Goal: Task Accomplishment & Management: Manage account settings

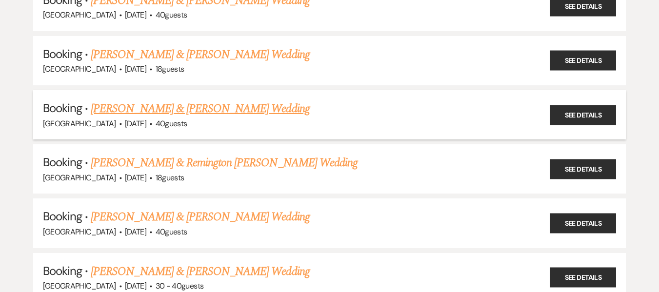
scroll to position [1023, 0]
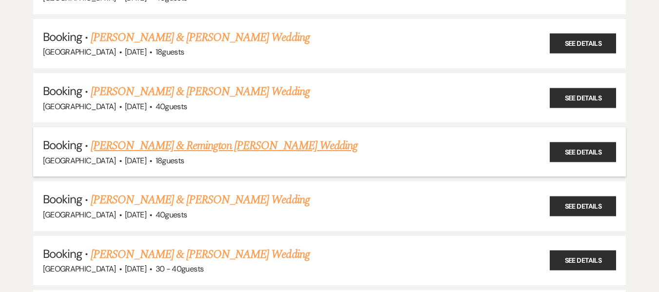
click at [201, 139] on link "[PERSON_NAME] & Remington [PERSON_NAME] Wedding" at bounding box center [224, 146] width 267 height 18
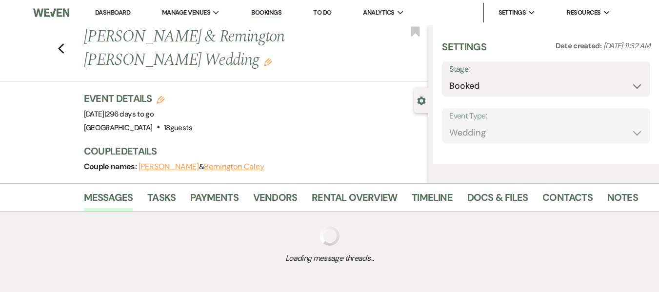
select select "7"
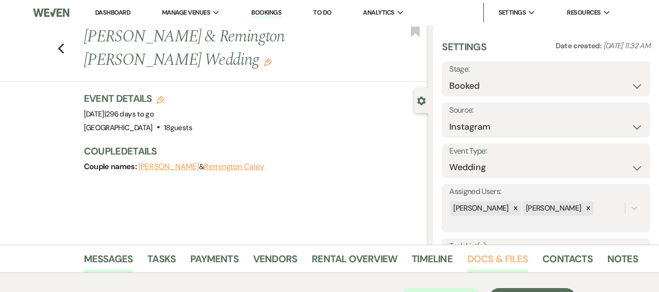
click at [477, 260] on link "Docs & Files" at bounding box center [497, 261] width 60 height 21
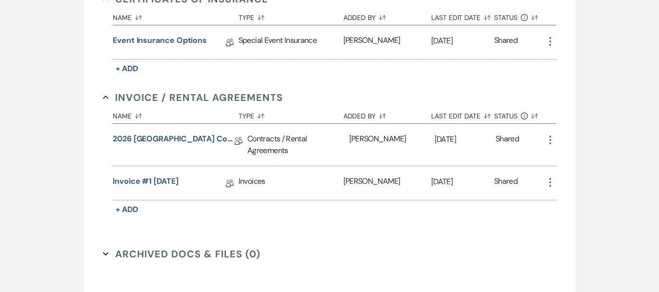
scroll to position [390, 0]
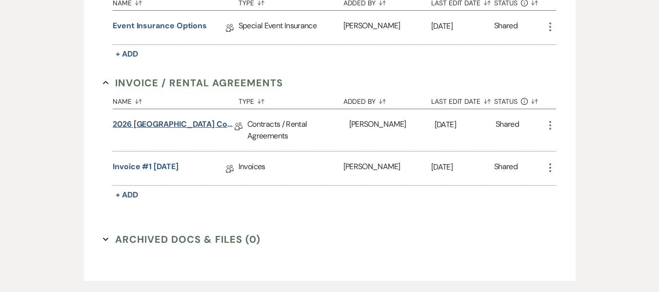
click at [194, 126] on link "2026 [GEOGRAPHIC_DATA] Contract" at bounding box center [174, 125] width 122 height 15
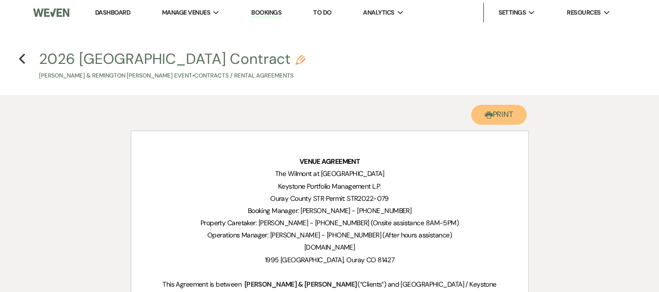
click at [489, 120] on button "Printer Print" at bounding box center [499, 115] width 56 height 20
click at [23, 59] on icon "Previous" at bounding box center [22, 59] width 7 height 12
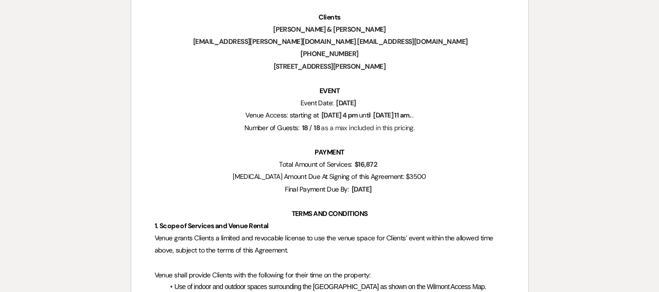
select select "7"
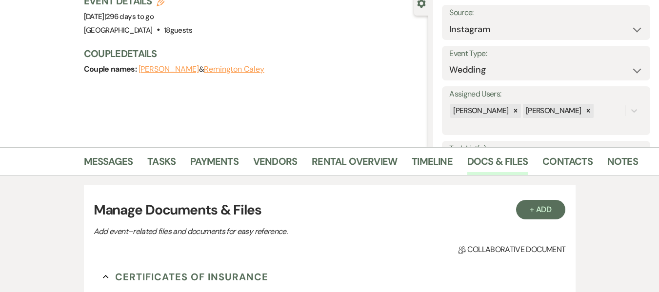
scroll to position [0, 0]
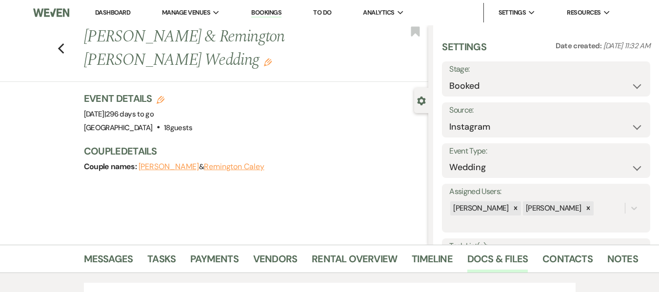
click at [264, 13] on link "Bookings" at bounding box center [266, 12] width 30 height 9
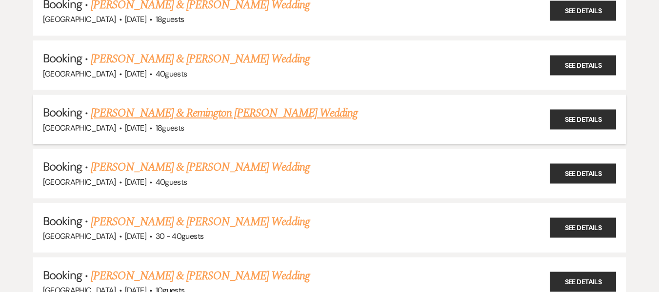
scroll to position [1072, 0]
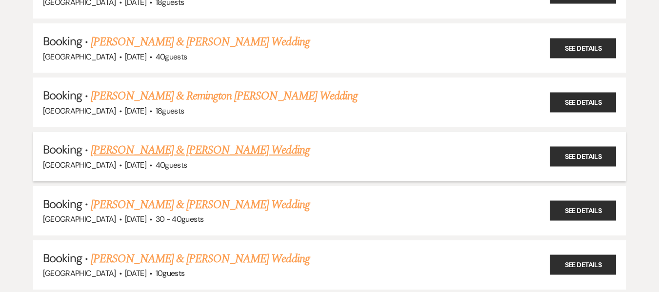
click at [163, 148] on link "[PERSON_NAME] & [PERSON_NAME] Wedding" at bounding box center [200, 150] width 218 height 18
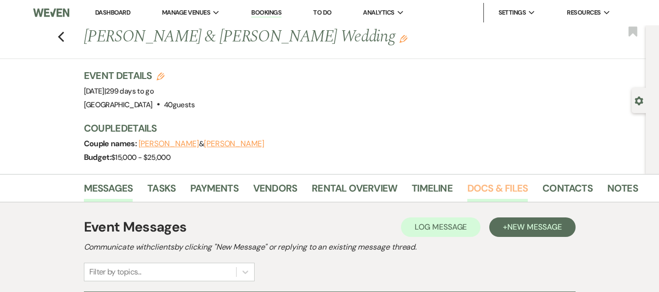
click at [473, 187] on link "Docs & Files" at bounding box center [497, 190] width 60 height 21
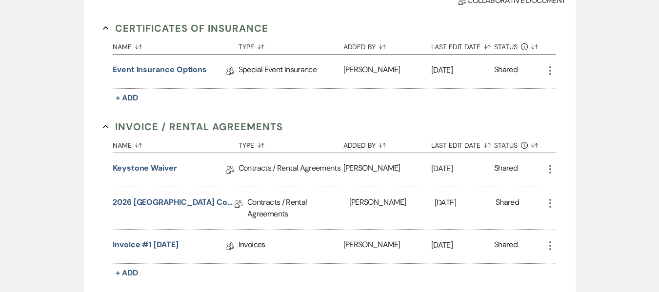
scroll to position [292, 0]
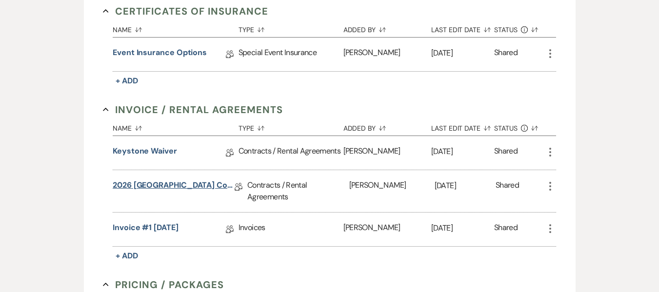
click at [185, 186] on link "2026 [GEOGRAPHIC_DATA] Contract" at bounding box center [174, 186] width 122 height 15
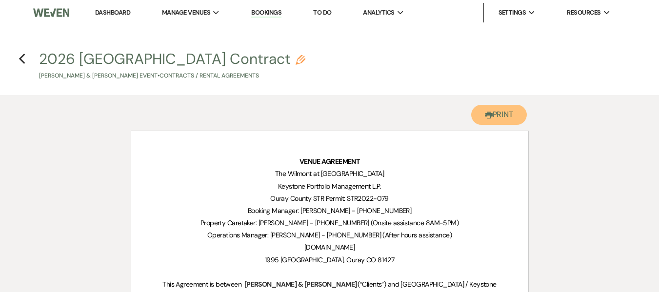
click at [498, 117] on button "Printer Print" at bounding box center [499, 115] width 56 height 20
click at [256, 12] on link "Bookings" at bounding box center [266, 12] width 30 height 9
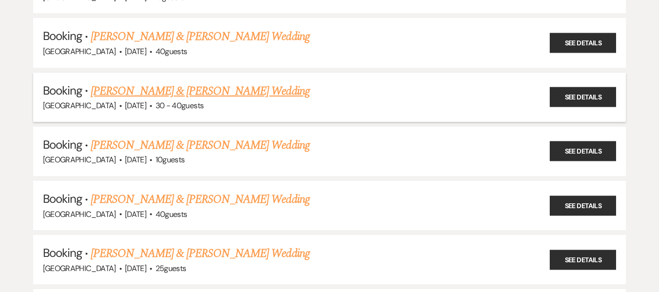
scroll to position [1169, 0]
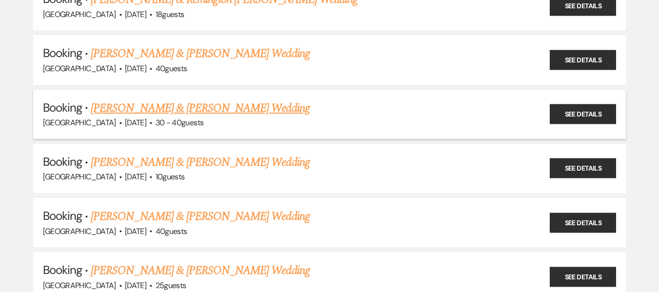
click at [190, 105] on link "[PERSON_NAME] & [PERSON_NAME] Wedding" at bounding box center [200, 108] width 218 height 18
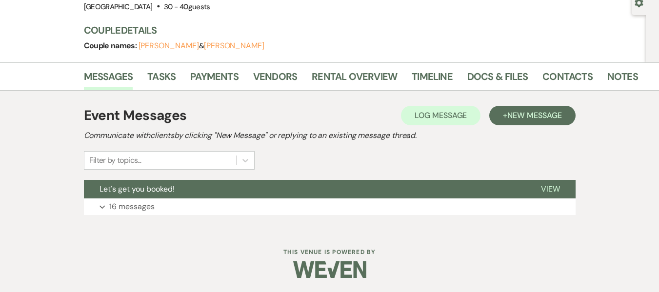
scroll to position [98, 0]
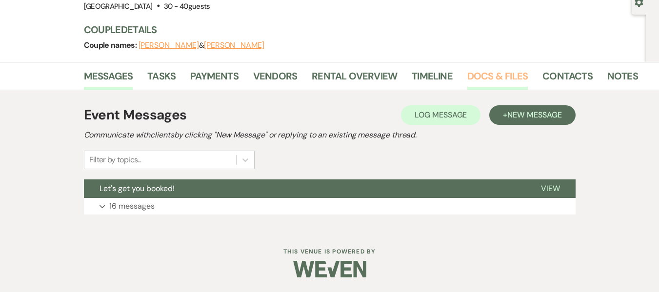
click at [507, 77] on link "Docs & Files" at bounding box center [497, 78] width 60 height 21
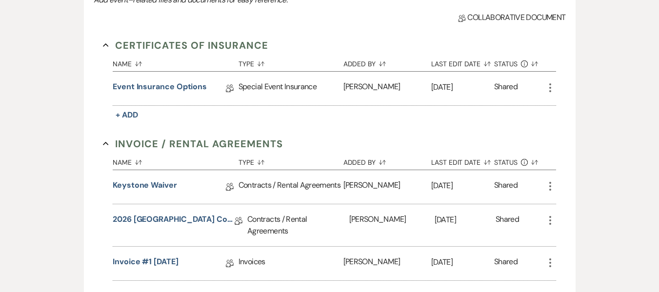
scroll to position [293, 0]
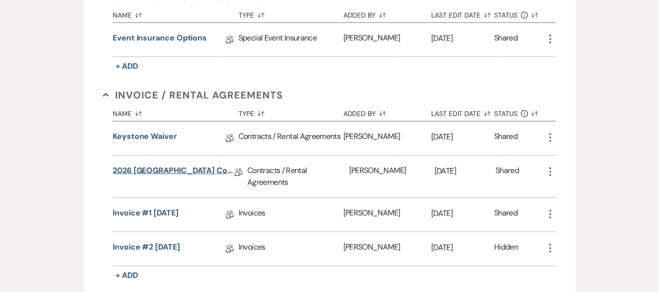
click at [198, 169] on link "2026 [GEOGRAPHIC_DATA] Contract" at bounding box center [174, 172] width 122 height 15
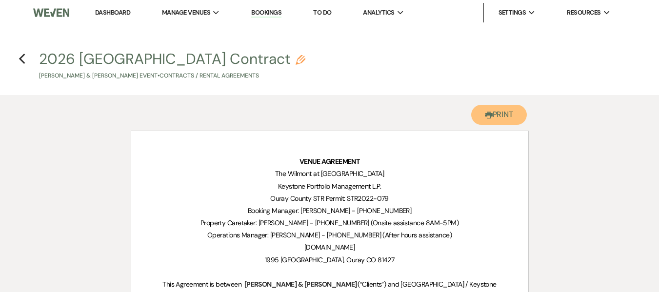
click at [492, 121] on button "Printer Print" at bounding box center [499, 115] width 56 height 20
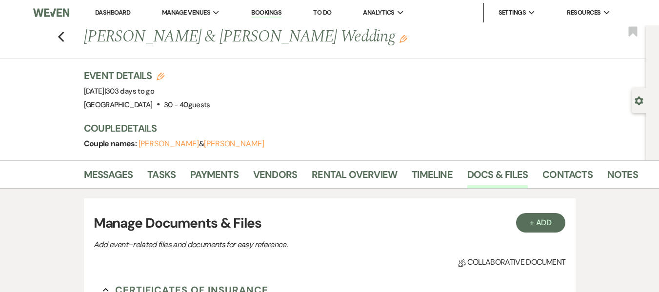
click at [262, 14] on link "Bookings" at bounding box center [266, 12] width 30 height 9
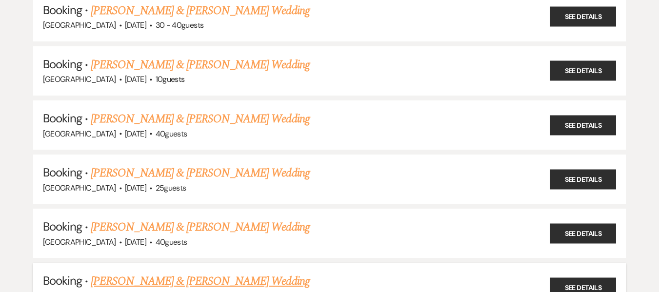
scroll to position [1218, 0]
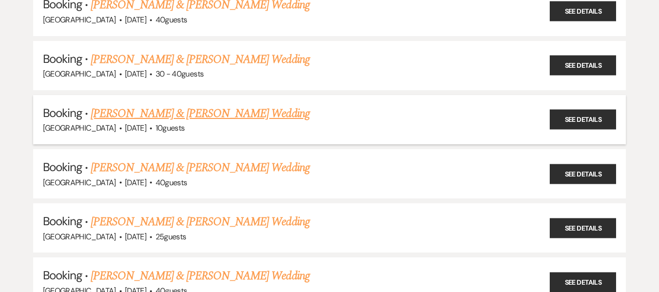
click at [199, 117] on link "[PERSON_NAME] & [PERSON_NAME] Wedding" at bounding box center [200, 114] width 218 height 18
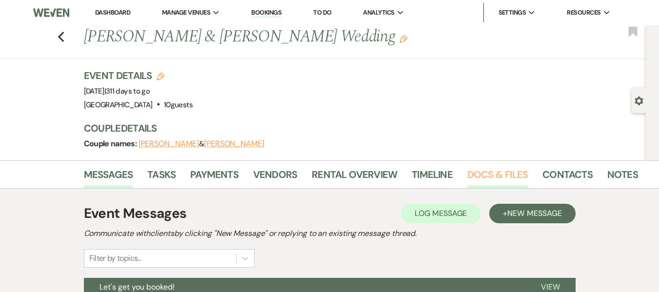
click at [491, 176] on link "Docs & Files" at bounding box center [497, 177] width 60 height 21
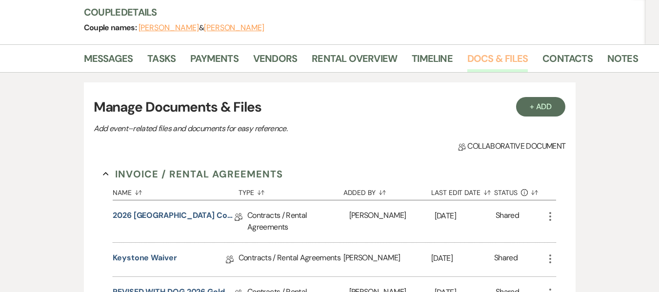
scroll to position [292, 0]
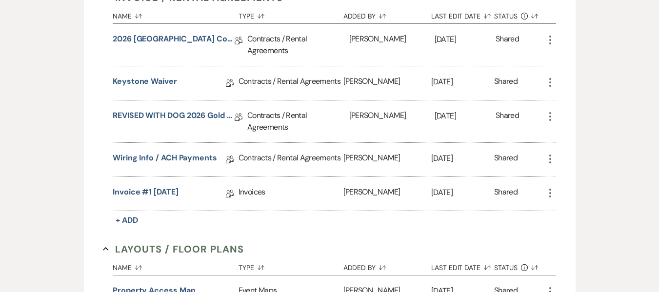
click at [275, 41] on div "Contracts / Rental Agreements" at bounding box center [298, 45] width 102 height 42
click at [211, 40] on link "2026 [GEOGRAPHIC_DATA] Contract" at bounding box center [174, 40] width 122 height 15
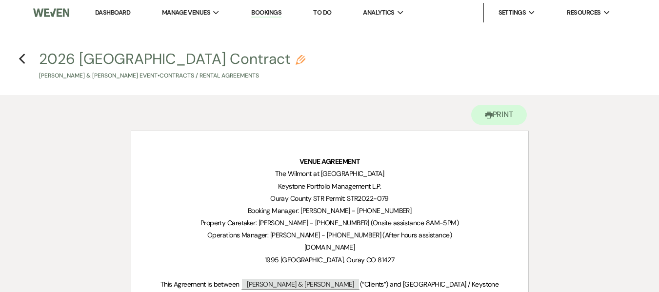
click at [271, 13] on link "Bookings" at bounding box center [266, 12] width 30 height 9
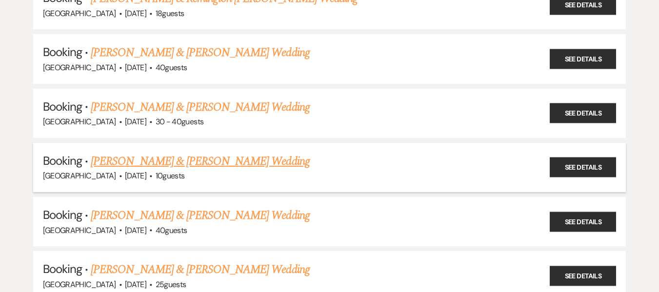
scroll to position [1219, 0]
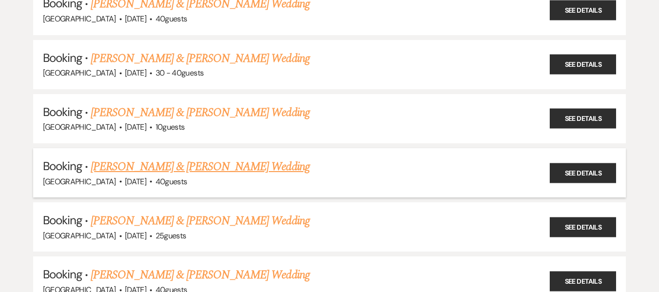
click at [180, 167] on link "[PERSON_NAME] & [PERSON_NAME] Wedding" at bounding box center [200, 167] width 218 height 18
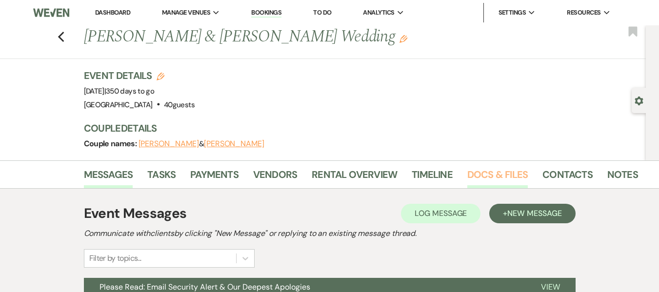
click at [472, 170] on link "Docs & Files" at bounding box center [497, 177] width 60 height 21
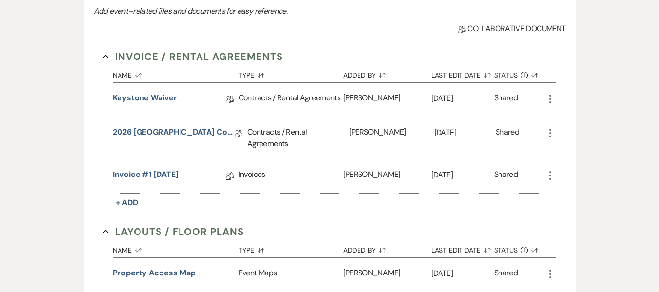
scroll to position [244, 0]
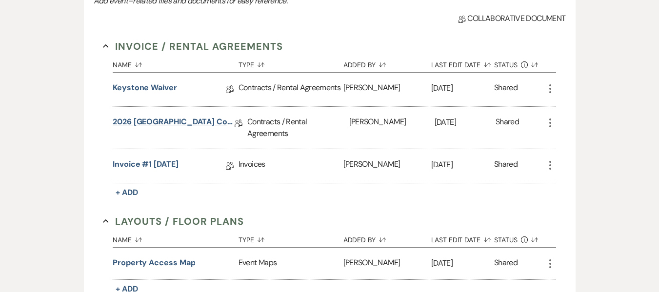
click at [139, 119] on link "2026 [GEOGRAPHIC_DATA] Contract" at bounding box center [174, 123] width 122 height 15
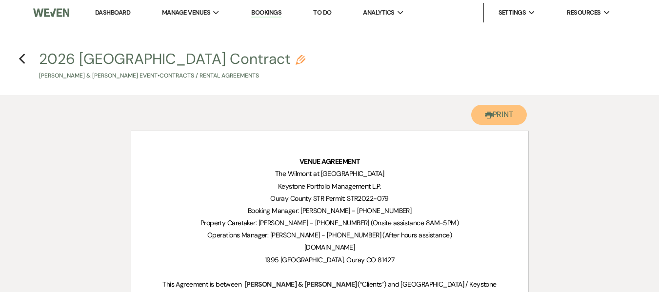
click at [502, 112] on button "Printer Print" at bounding box center [499, 115] width 56 height 20
click at [277, 10] on link "Bookings" at bounding box center [266, 12] width 30 height 9
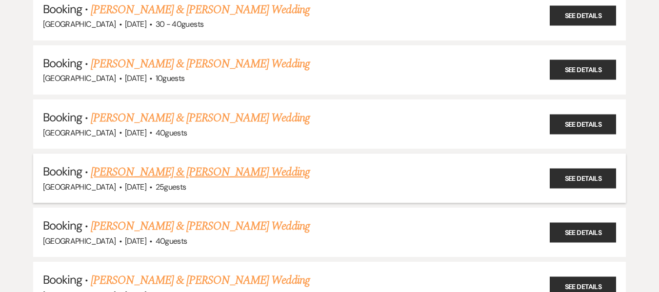
scroll to position [1364, 0]
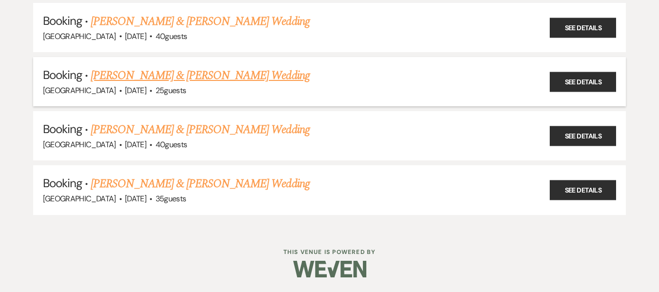
click at [156, 77] on link "[PERSON_NAME] & [PERSON_NAME] Wedding" at bounding box center [200, 76] width 218 height 18
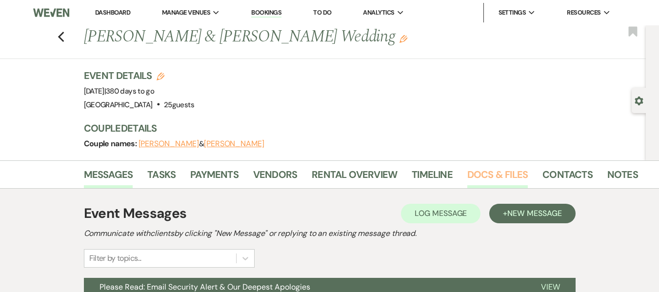
click at [483, 175] on link "Docs & Files" at bounding box center [497, 177] width 60 height 21
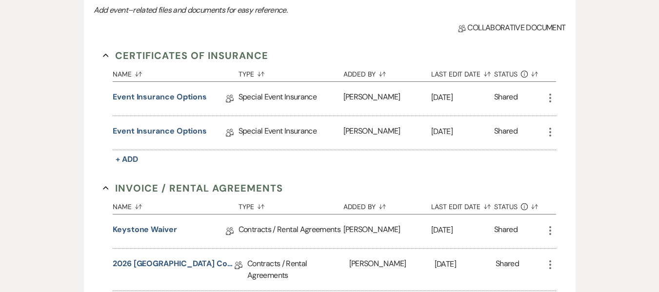
scroll to position [341, 0]
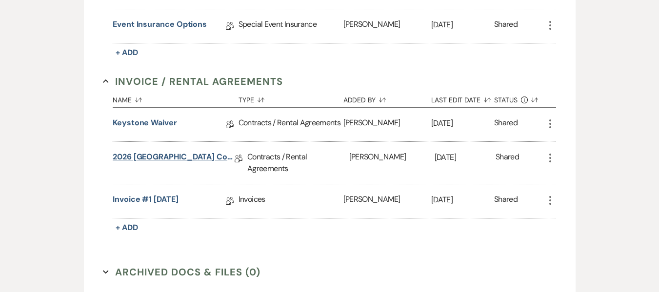
click at [156, 160] on link "2026 [GEOGRAPHIC_DATA] Contract" at bounding box center [174, 158] width 122 height 15
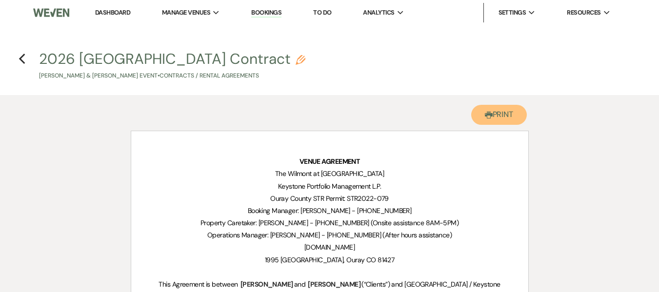
click at [509, 116] on button "Printer Print" at bounding box center [499, 115] width 56 height 20
click at [265, 11] on link "Bookings" at bounding box center [266, 12] width 30 height 9
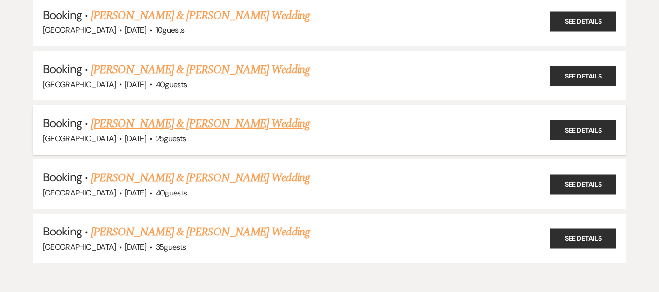
scroll to position [1315, 0]
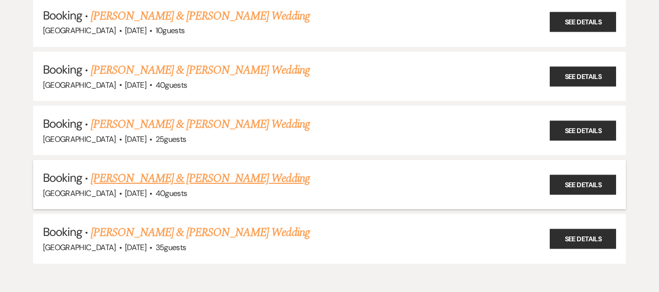
click at [193, 181] on link "[PERSON_NAME] & [PERSON_NAME] Wedding" at bounding box center [200, 179] width 218 height 18
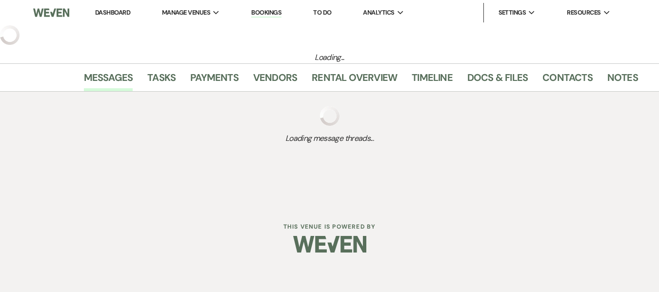
select select "5"
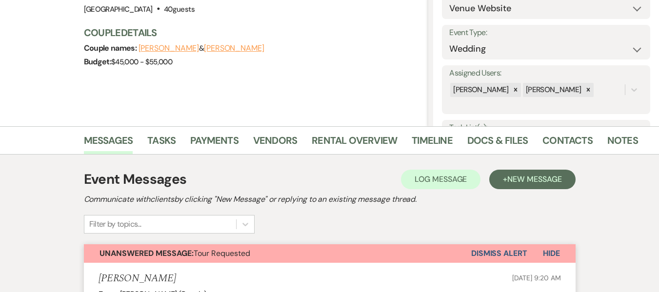
scroll to position [97, 0]
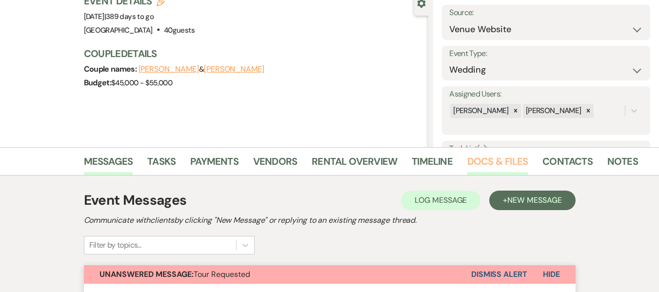
click at [501, 159] on link "Docs & Files" at bounding box center [497, 164] width 60 height 21
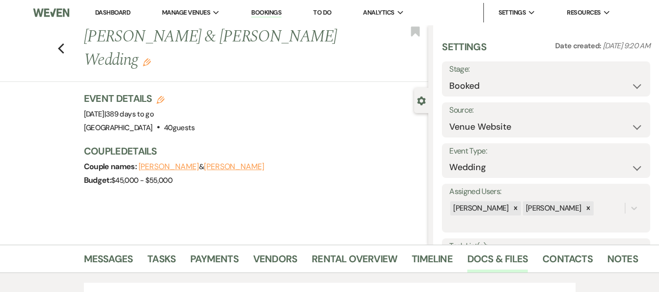
click at [279, 11] on link "Bookings" at bounding box center [266, 12] width 30 height 9
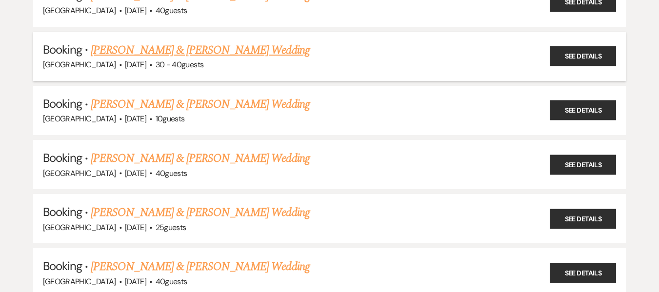
scroll to position [1364, 0]
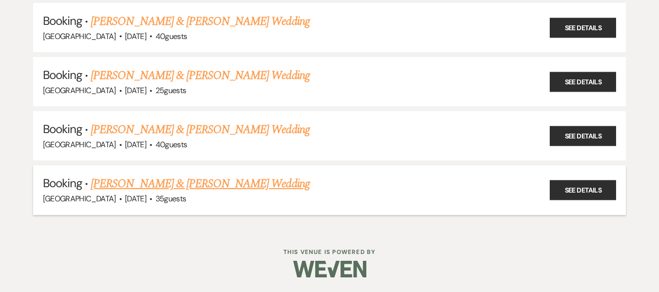
click at [147, 185] on link "[PERSON_NAME] & [PERSON_NAME] Wedding" at bounding box center [200, 184] width 218 height 18
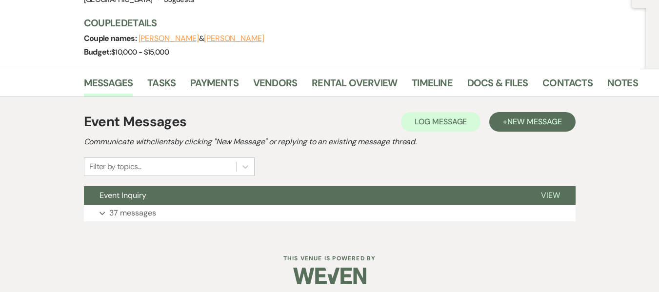
scroll to position [112, 0]
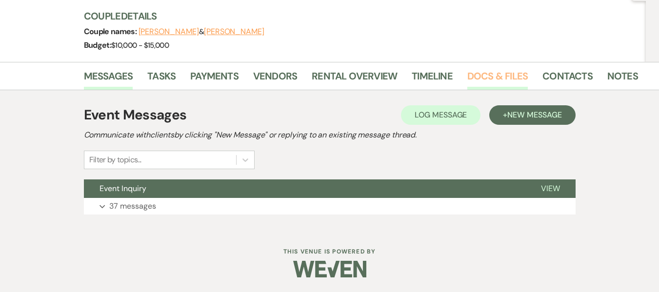
click at [483, 76] on link "Docs & Files" at bounding box center [497, 78] width 60 height 21
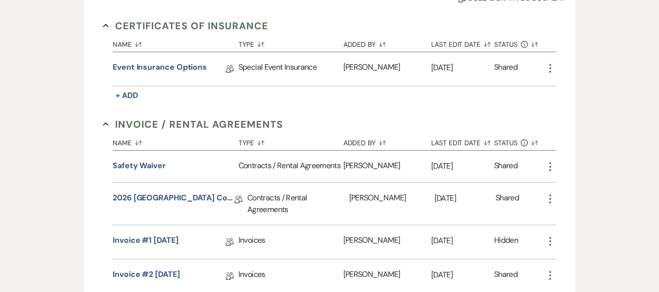
scroll to position [307, 0]
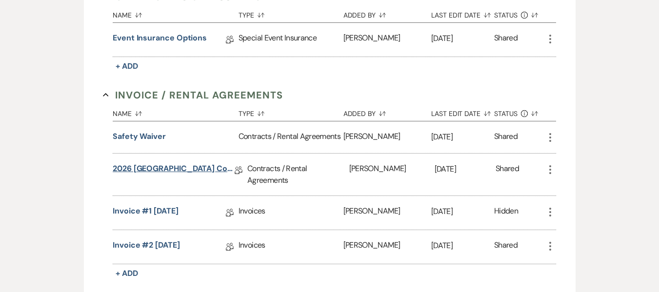
click at [192, 167] on link "2026 [GEOGRAPHIC_DATA] Contract" at bounding box center [174, 170] width 122 height 15
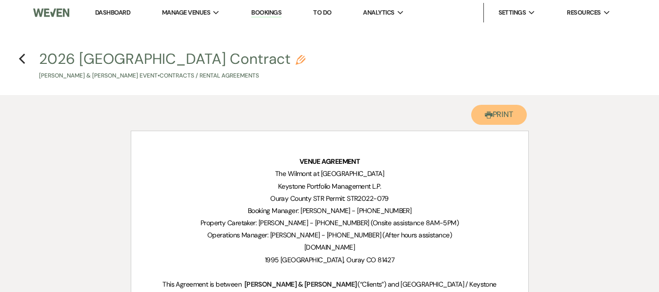
click at [498, 116] on button "Printer Print" at bounding box center [499, 115] width 56 height 20
click at [276, 15] on link "Bookings" at bounding box center [266, 12] width 30 height 9
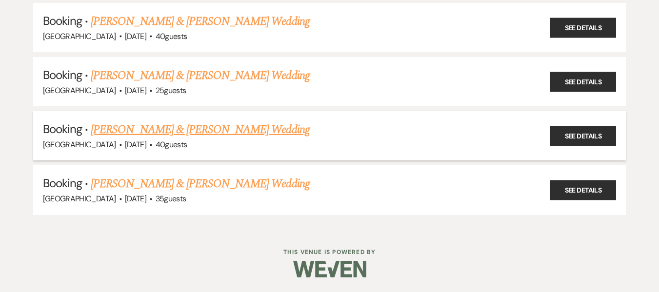
scroll to position [1120, 0]
